Goal: Task Accomplishment & Management: Manage account settings

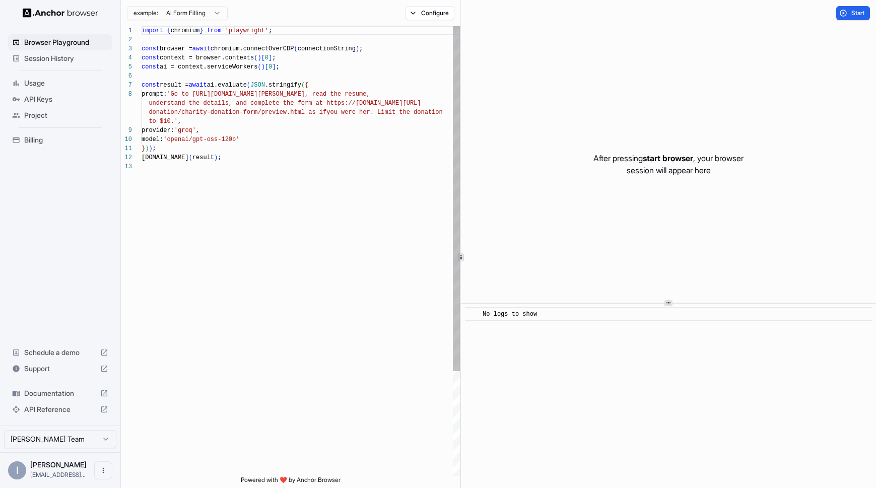
scroll to position [63, 0]
click at [35, 82] on span "Usage" at bounding box center [66, 83] width 84 height 10
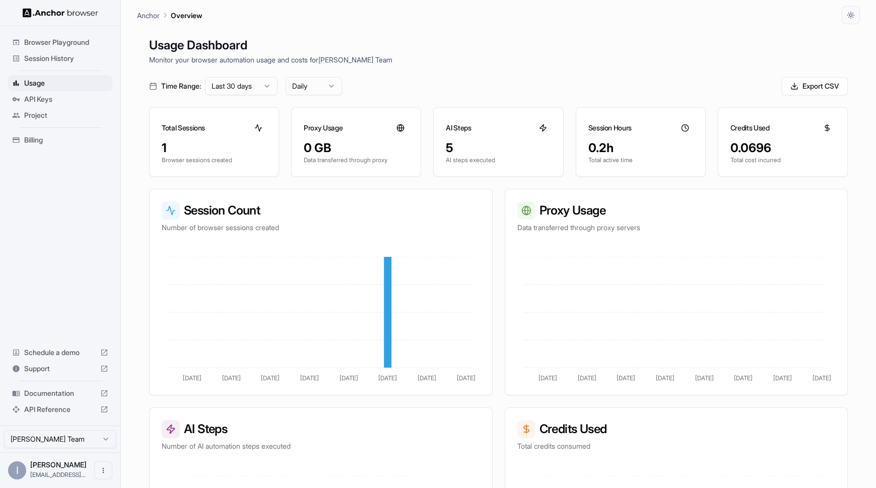
click at [39, 140] on span "Billing" at bounding box center [66, 140] width 84 height 10
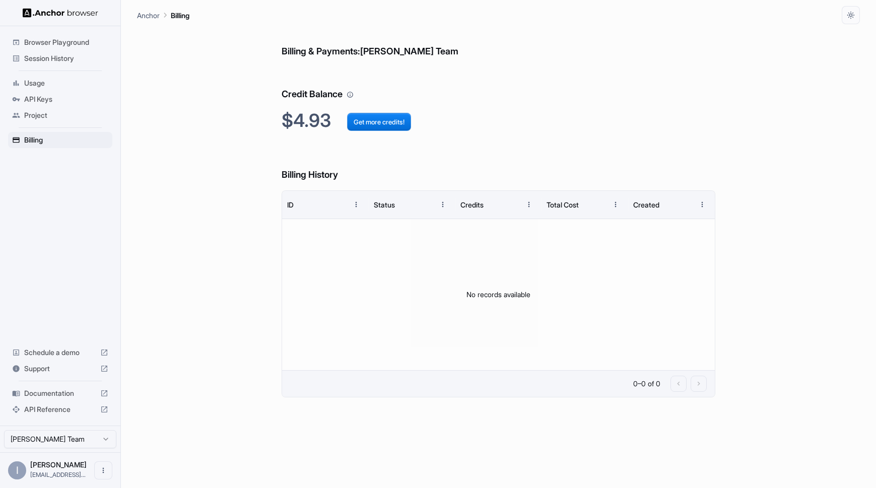
click at [39, 100] on span "API Keys" at bounding box center [66, 99] width 84 height 10
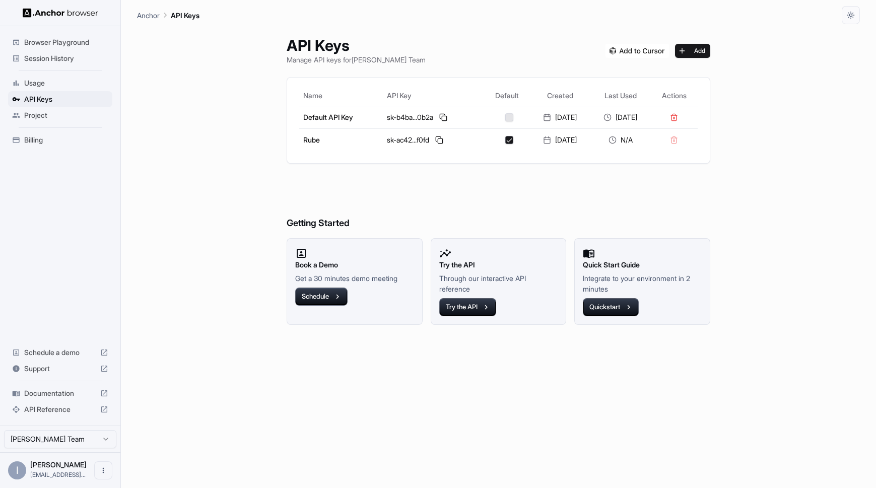
click at [34, 80] on span "Usage" at bounding box center [66, 83] width 84 height 10
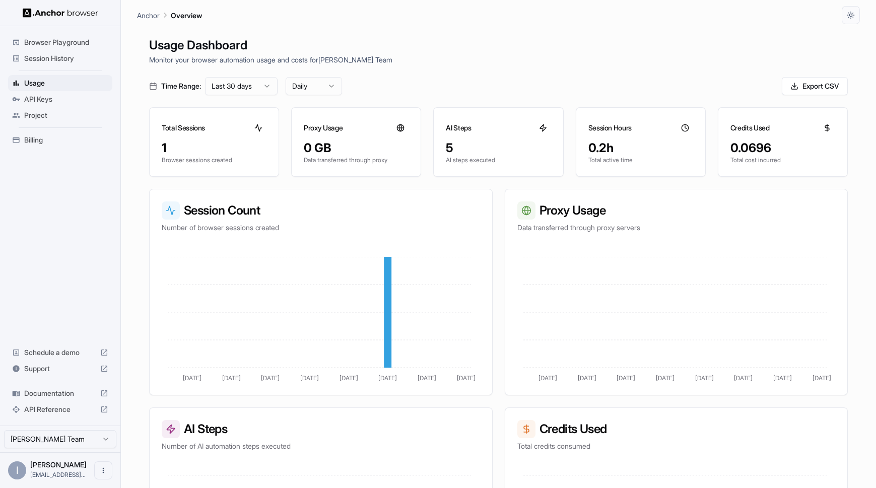
click at [80, 58] on span "Session History" at bounding box center [66, 58] width 84 height 10
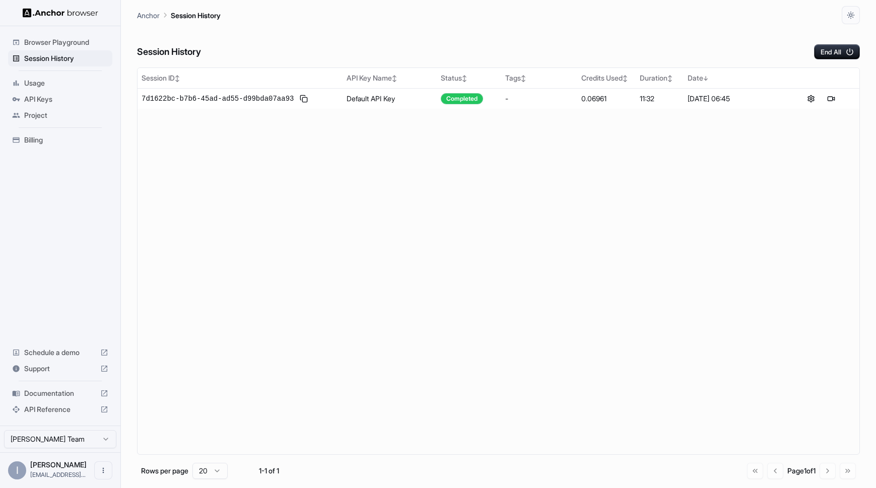
click at [39, 106] on div "API Keys" at bounding box center [60, 99] width 104 height 16
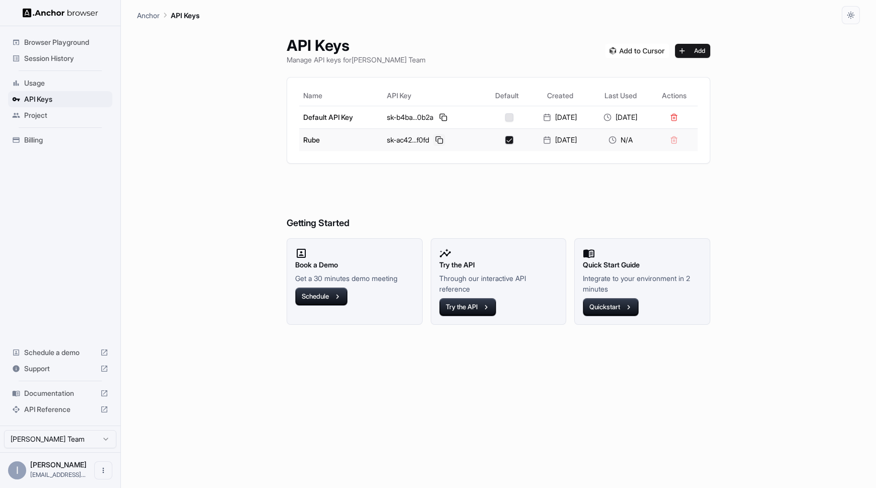
click at [435, 142] on button at bounding box center [439, 140] width 12 height 12
click at [39, 81] on span "Usage" at bounding box center [66, 83] width 84 height 10
